Goal: Navigation & Orientation: Find specific page/section

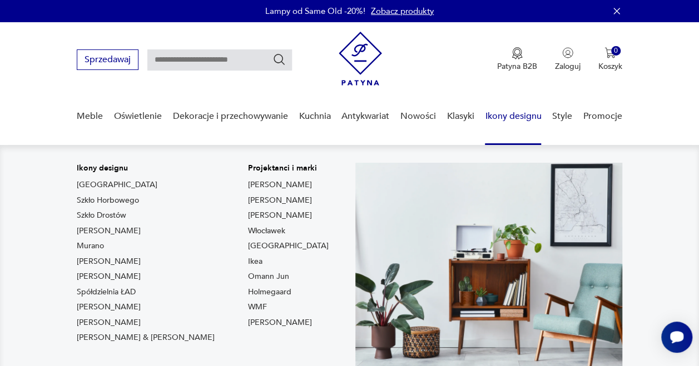
click at [502, 112] on link "Ikony designu" at bounding box center [513, 116] width 56 height 43
click at [495, 121] on link "Ikony designu" at bounding box center [513, 116] width 56 height 43
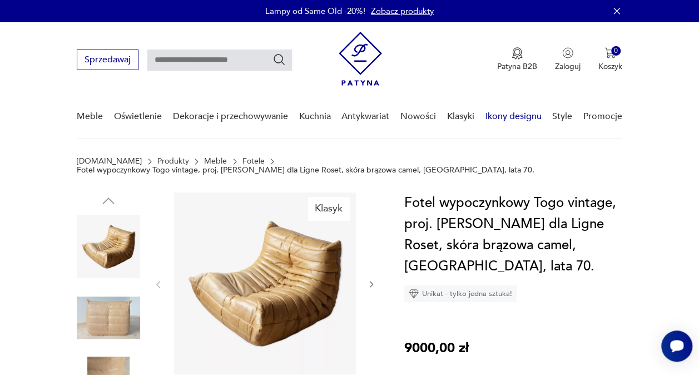
click at [495, 119] on link "Ikony designu" at bounding box center [513, 116] width 56 height 43
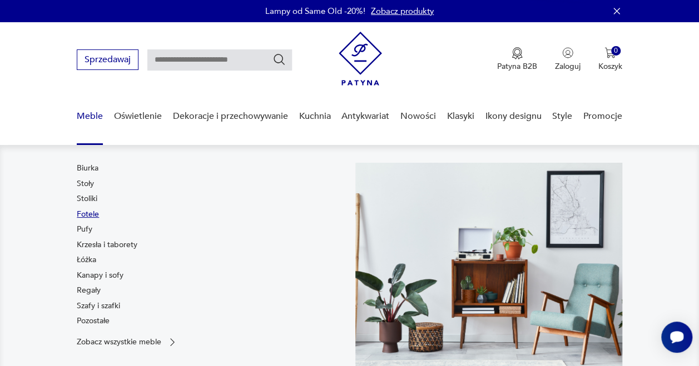
click at [92, 212] on link "Fotele" at bounding box center [88, 214] width 22 height 11
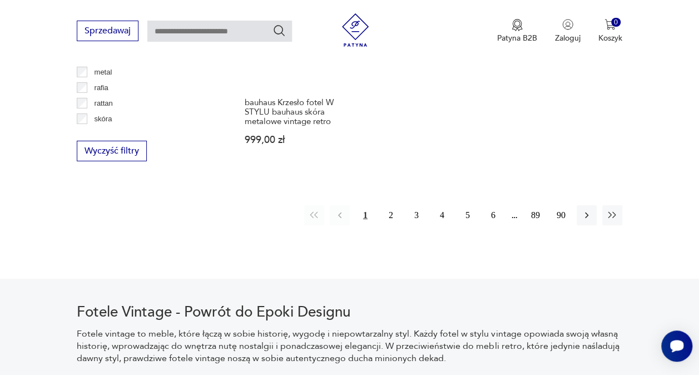
scroll to position [1663, 0]
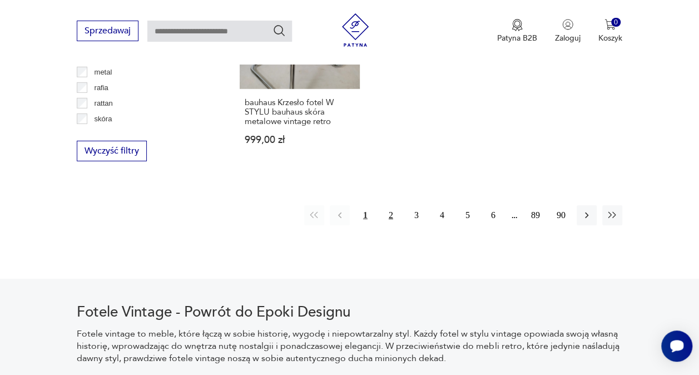
click at [386, 205] on button "2" at bounding box center [391, 215] width 20 height 20
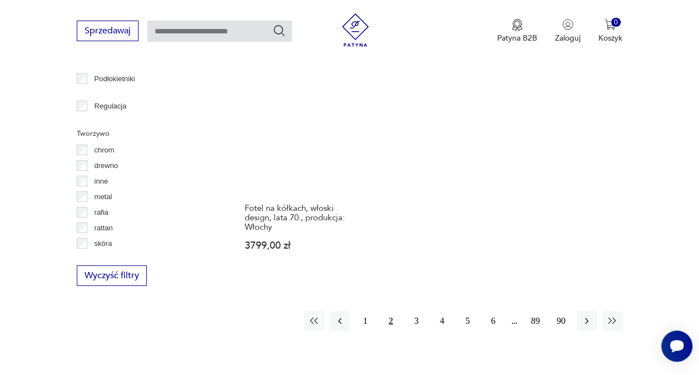
scroll to position [1540, 0]
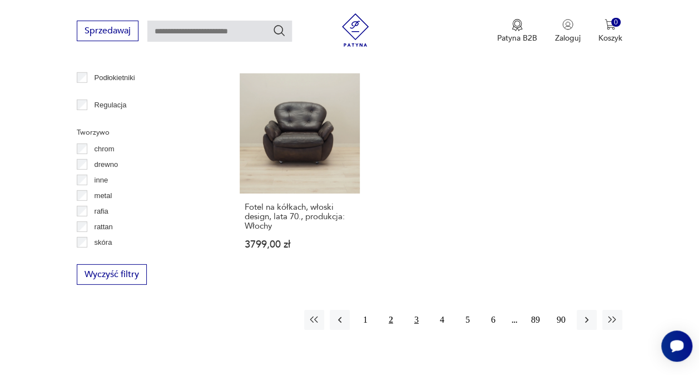
click at [414, 310] on button "3" at bounding box center [416, 320] width 20 height 20
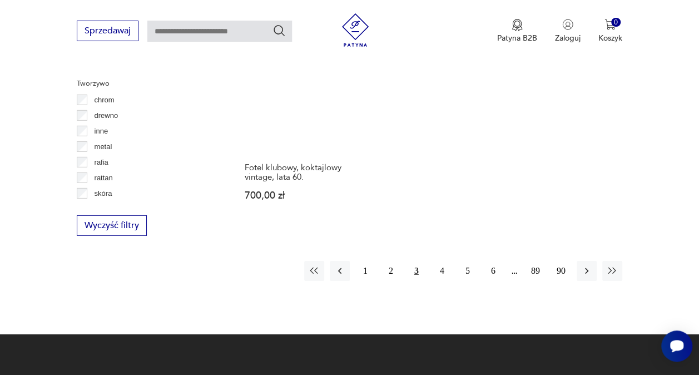
scroll to position [1590, 0]
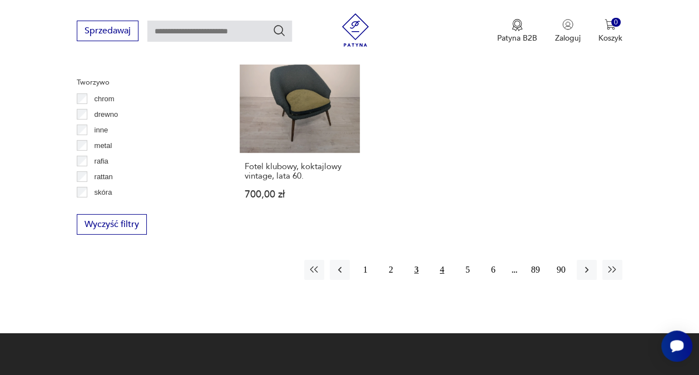
click at [444, 260] on button "4" at bounding box center [442, 270] width 20 height 20
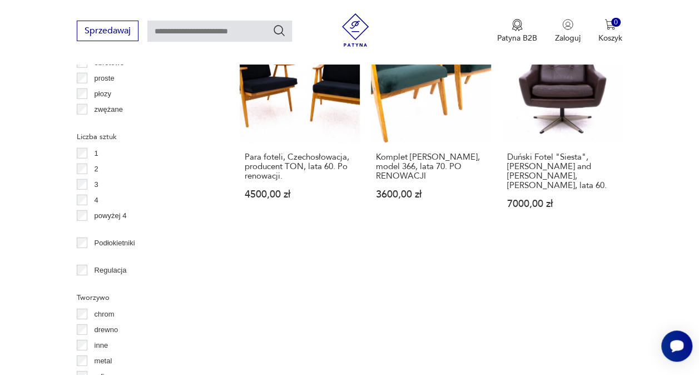
scroll to position [1381, 0]
